Goal: Navigation & Orientation: Find specific page/section

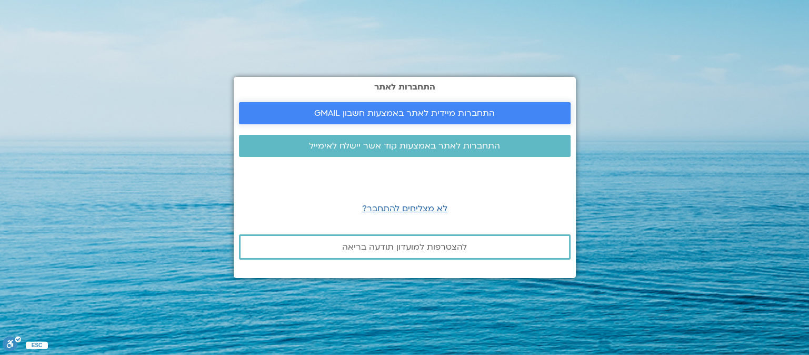
click at [384, 110] on span "התחברות מיידית לאתר באמצעות חשבון GMAIL" at bounding box center [404, 112] width 180 height 9
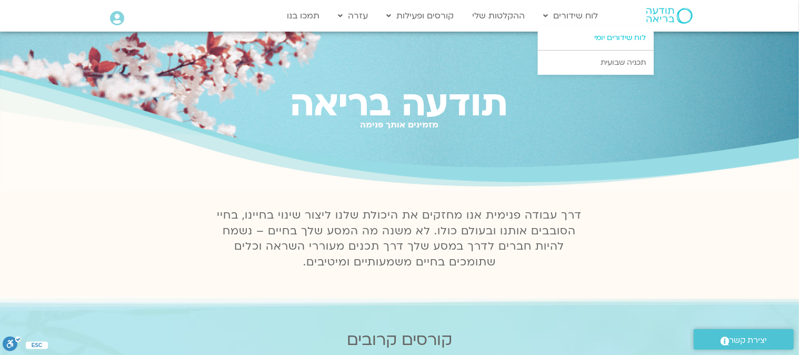
click at [605, 42] on link "לוח שידורים יומי" at bounding box center [596, 38] width 116 height 24
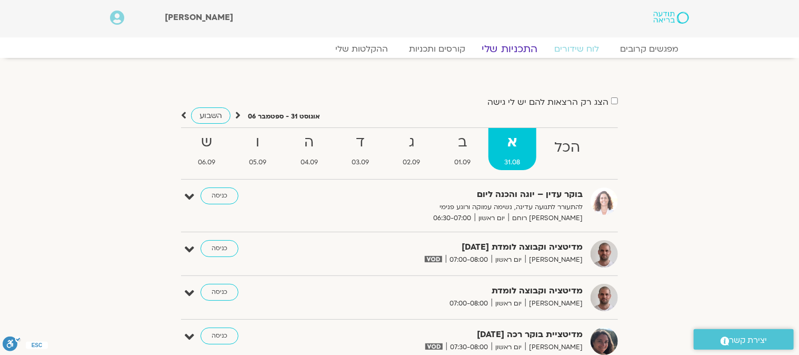
click at [506, 49] on link "התכניות שלי" at bounding box center [510, 49] width 82 height 13
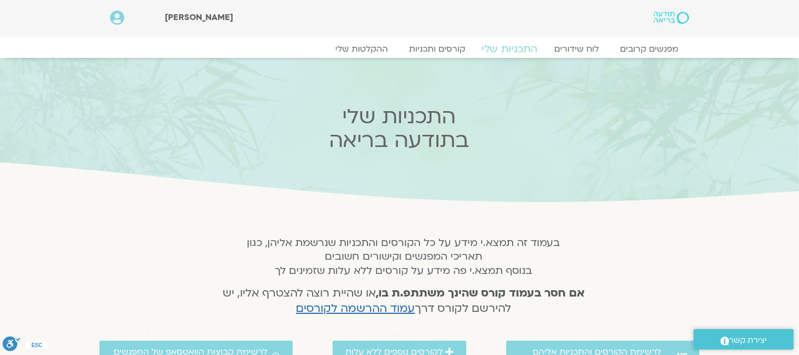
click at [505, 49] on link "התכניות שלי" at bounding box center [510, 49] width 82 height 13
click at [441, 50] on link "קורסים ותכניות" at bounding box center [436, 49] width 93 height 13
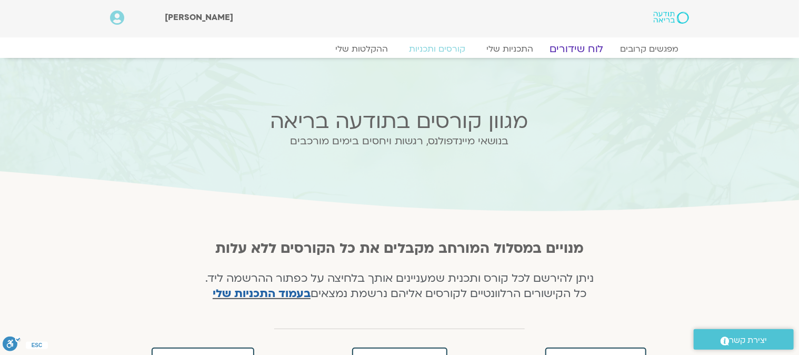
click at [575, 53] on link "לוח שידורים" at bounding box center [576, 49] width 79 height 13
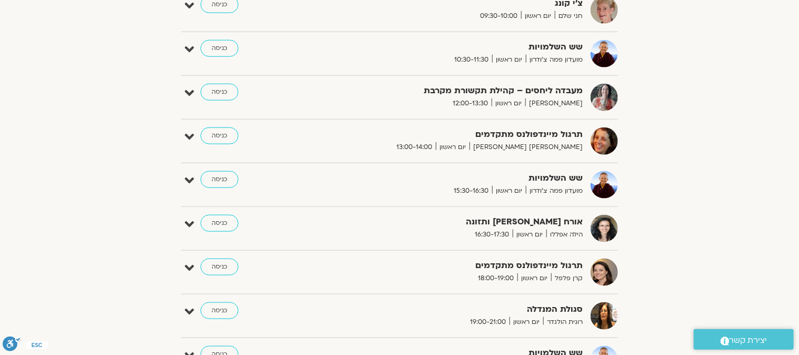
scroll to position [631, 0]
